Goal: Find specific page/section: Find specific page/section

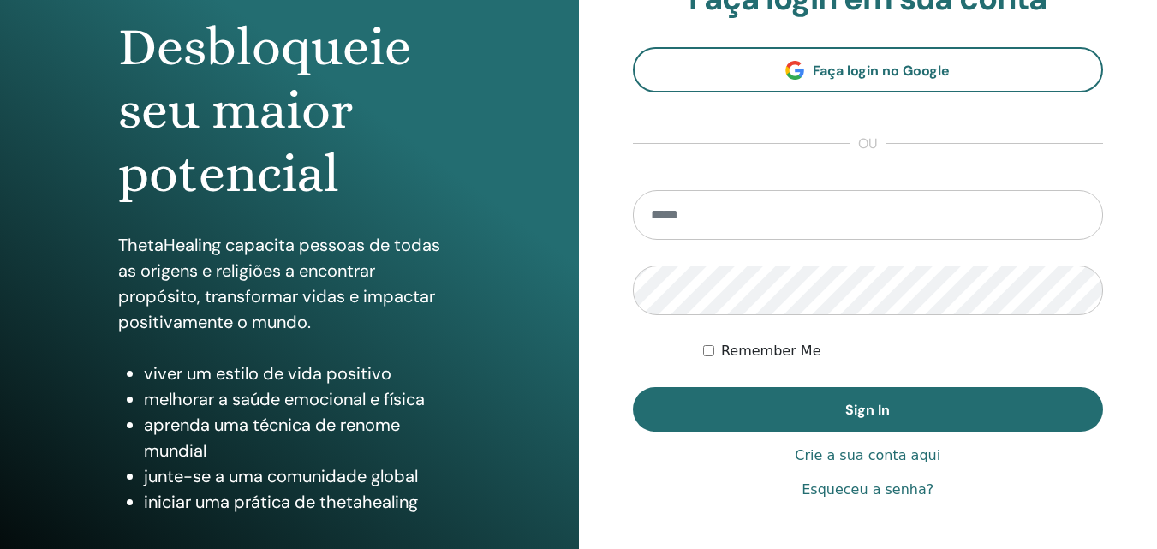
scroll to position [273, 0]
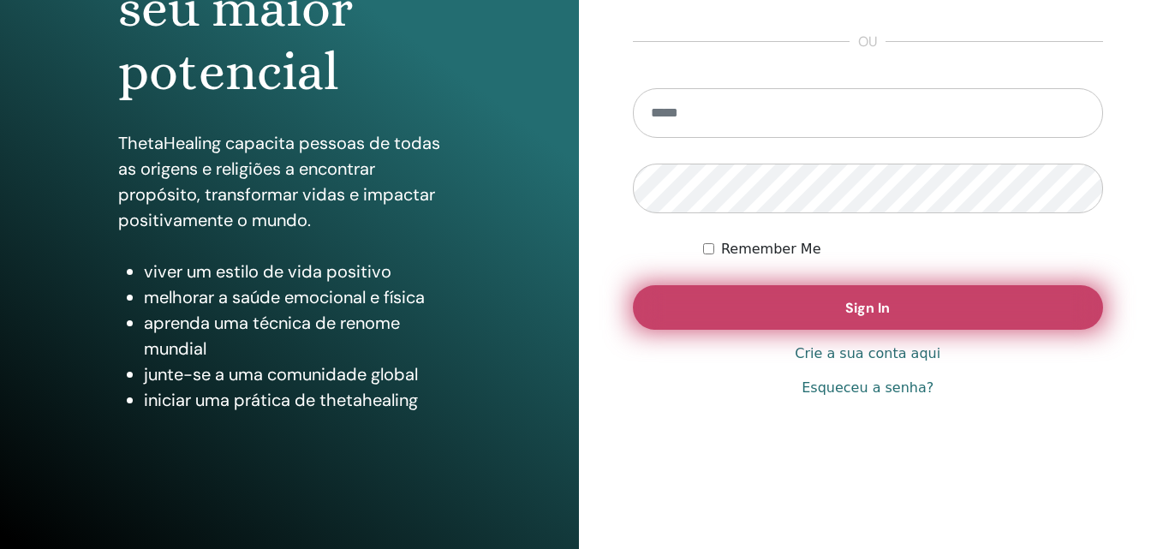
type input "**********"
click at [775, 299] on button "Sign In" at bounding box center [868, 307] width 471 height 45
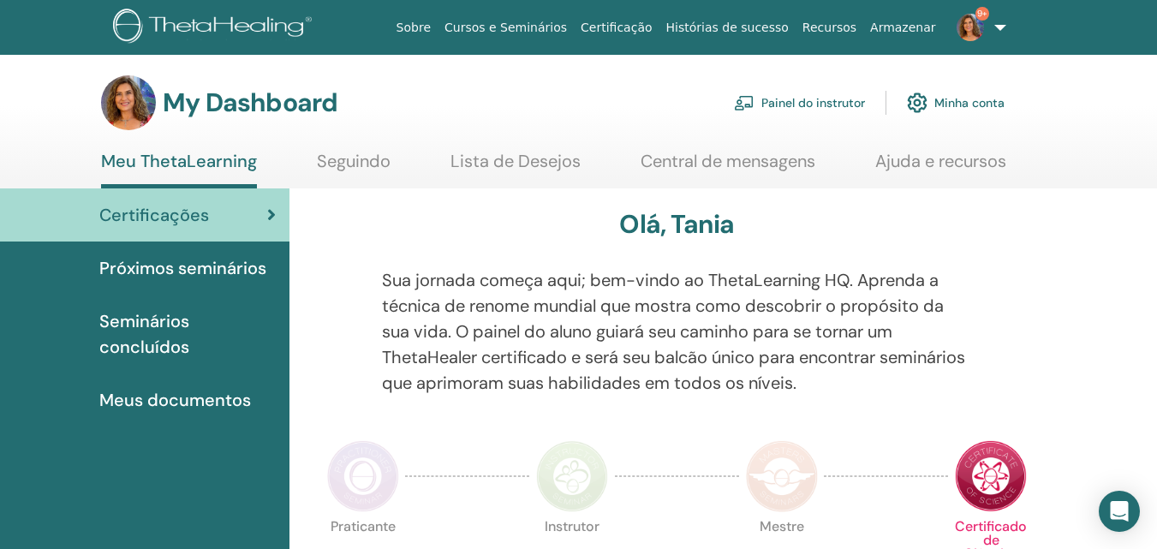
click at [797, 107] on link "Painel do instrutor" at bounding box center [799, 103] width 131 height 38
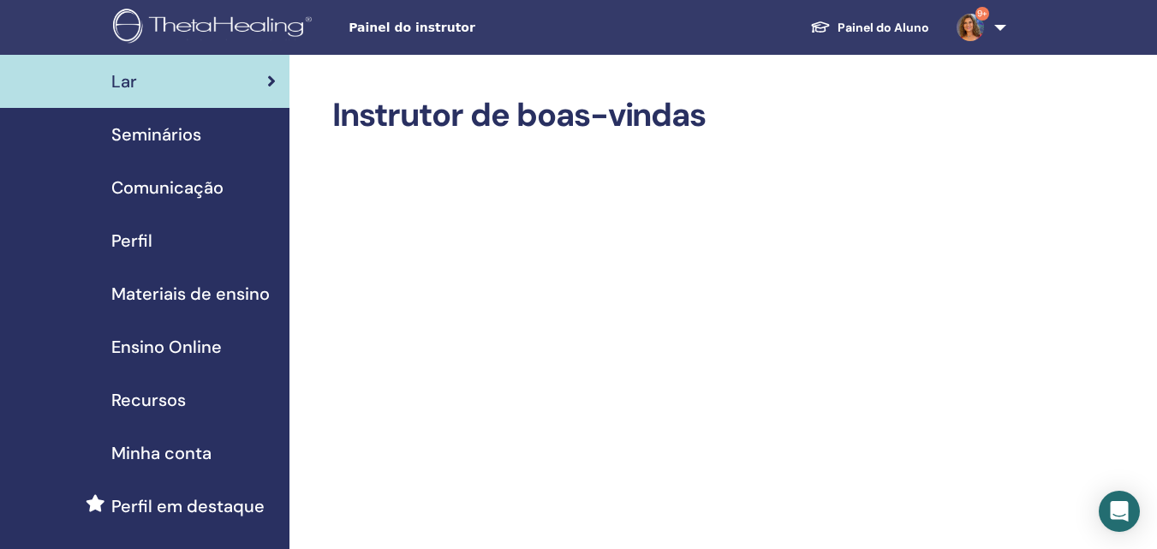
click at [211, 293] on span "Materiais de ensino" at bounding box center [190, 294] width 159 height 26
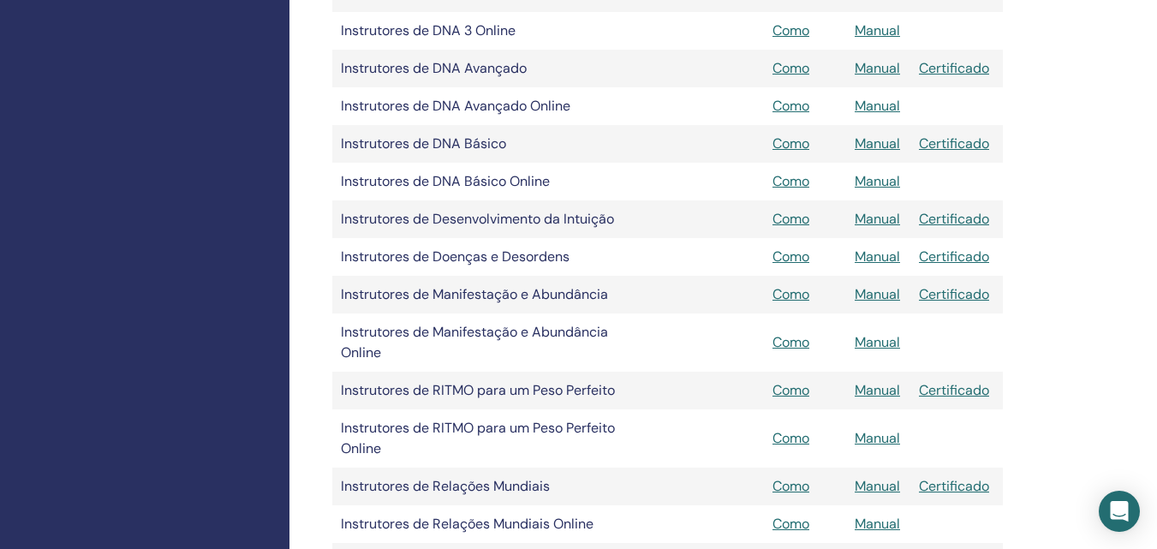
scroll to position [1542, 0]
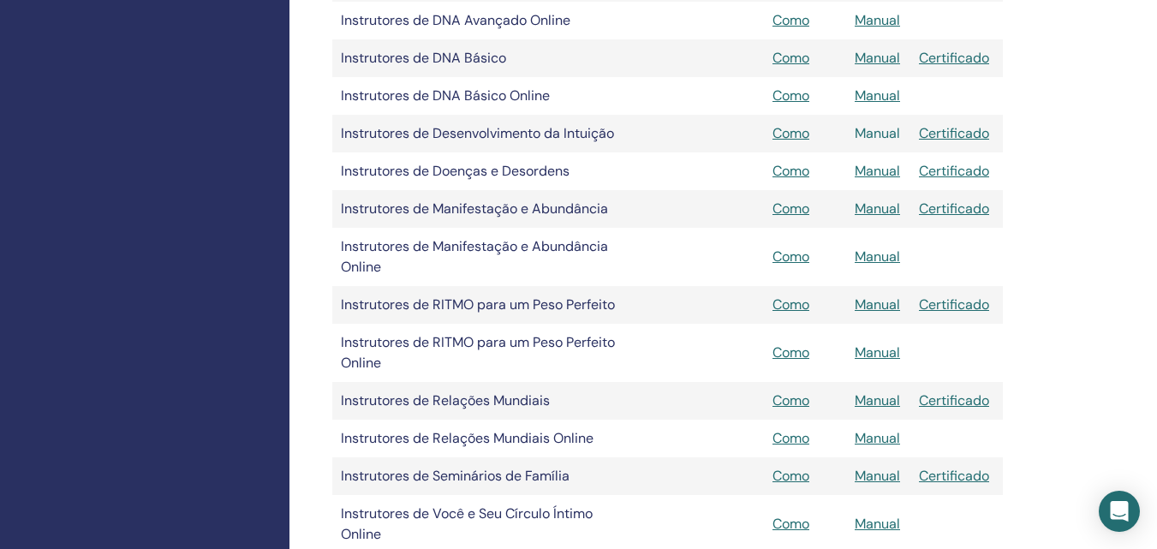
click at [886, 139] on link "Manual" at bounding box center [877, 133] width 45 height 18
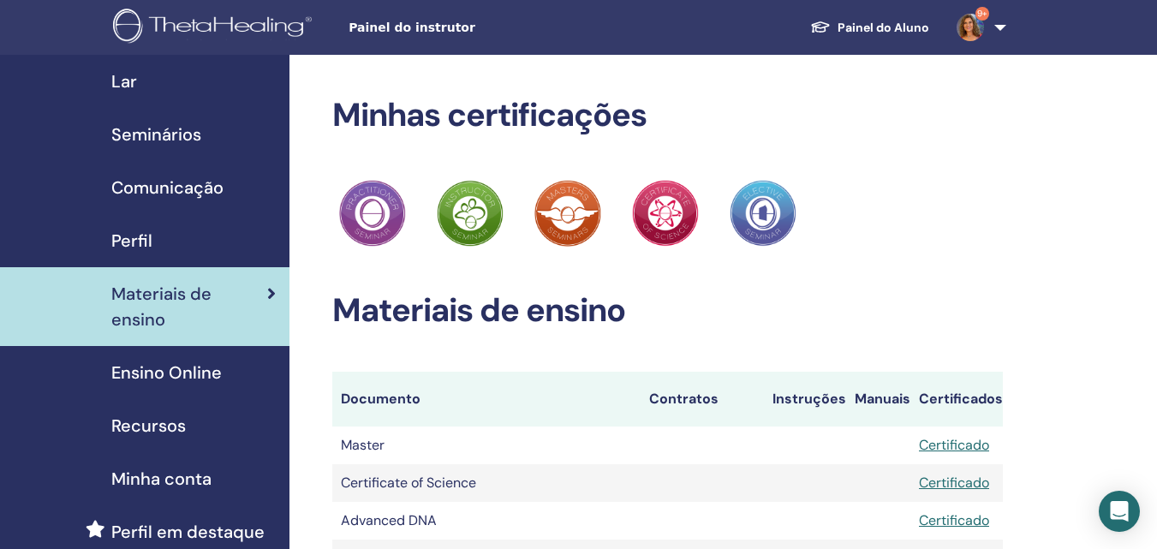
click at [184, 132] on span "Seminários" at bounding box center [156, 135] width 90 height 26
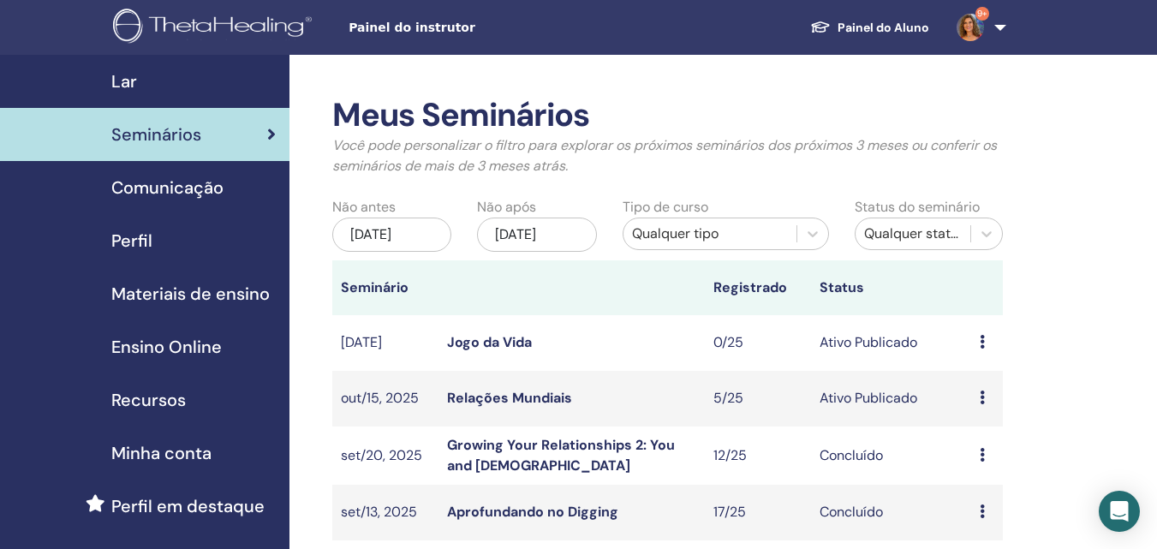
click at [555, 391] on link "Relações Mundiais" at bounding box center [509, 398] width 125 height 18
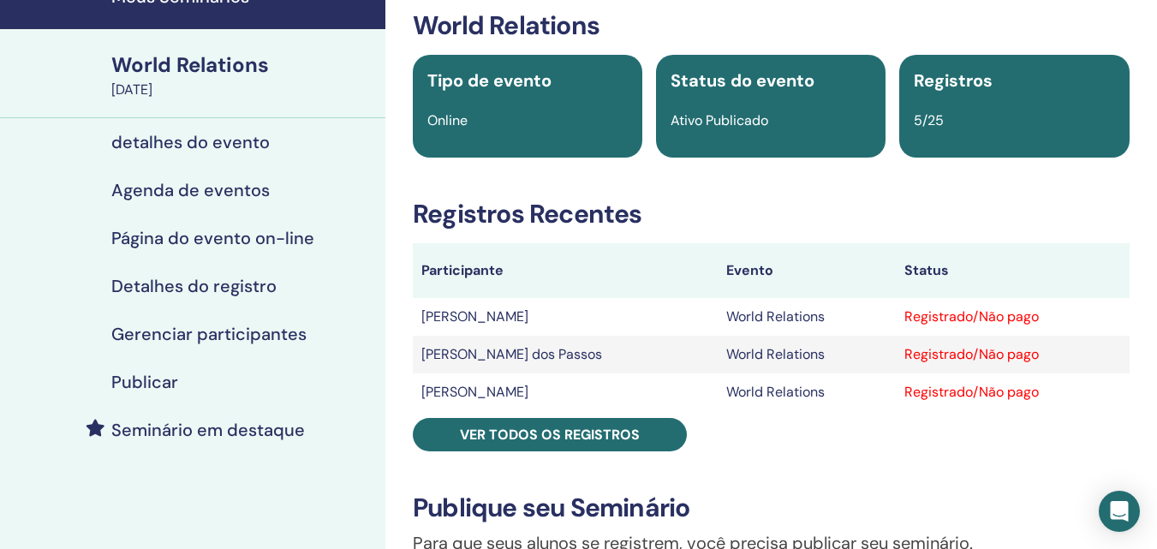
scroll to position [171, 0]
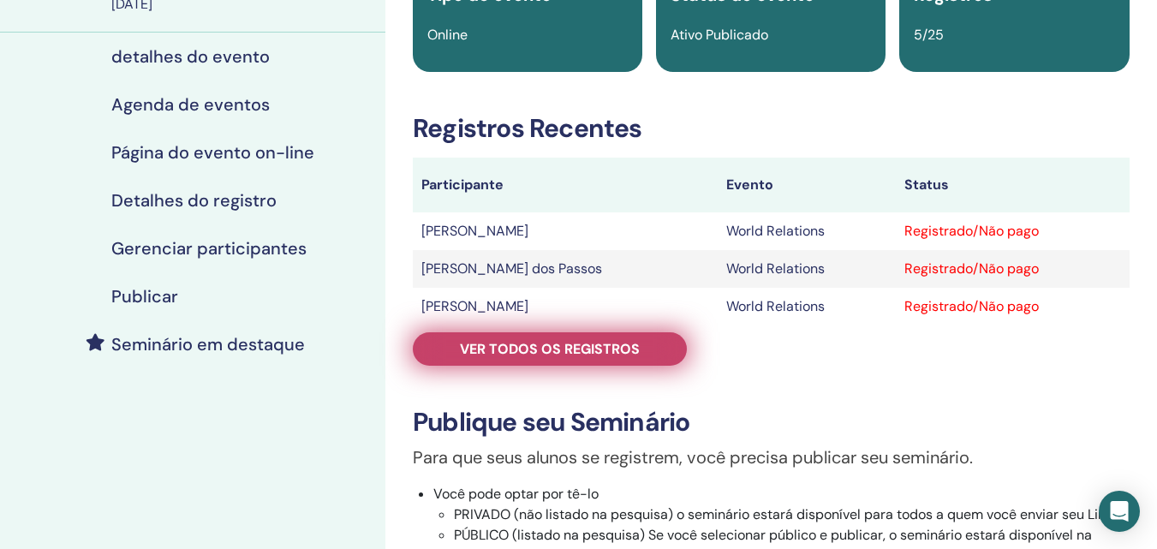
click at [559, 362] on link "Ver todos os registros" at bounding box center [550, 348] width 274 height 33
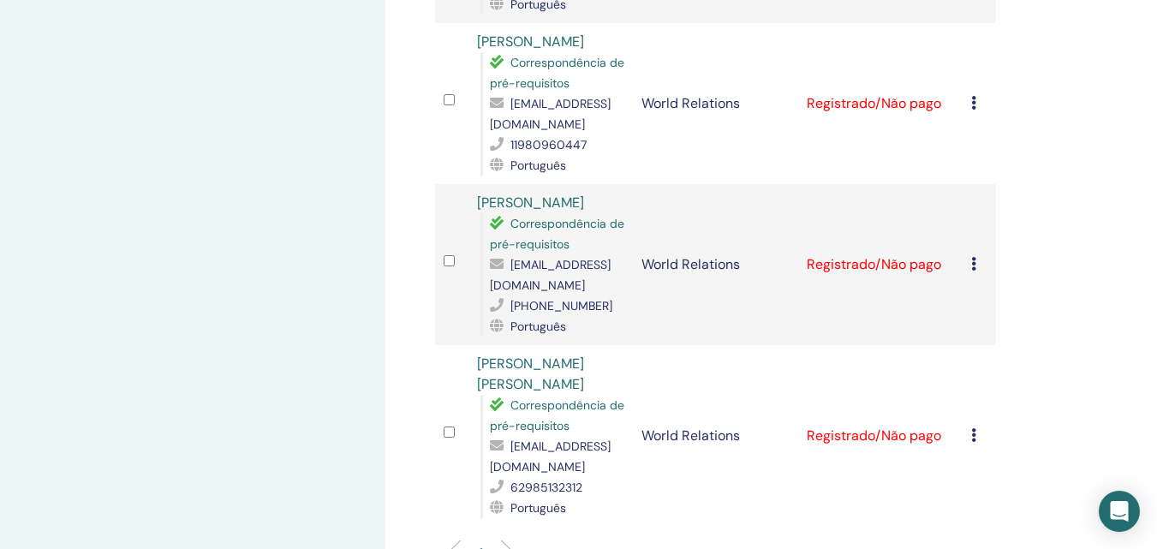
scroll to position [428, 0]
